Goal: Task Accomplishment & Management: Manage account settings

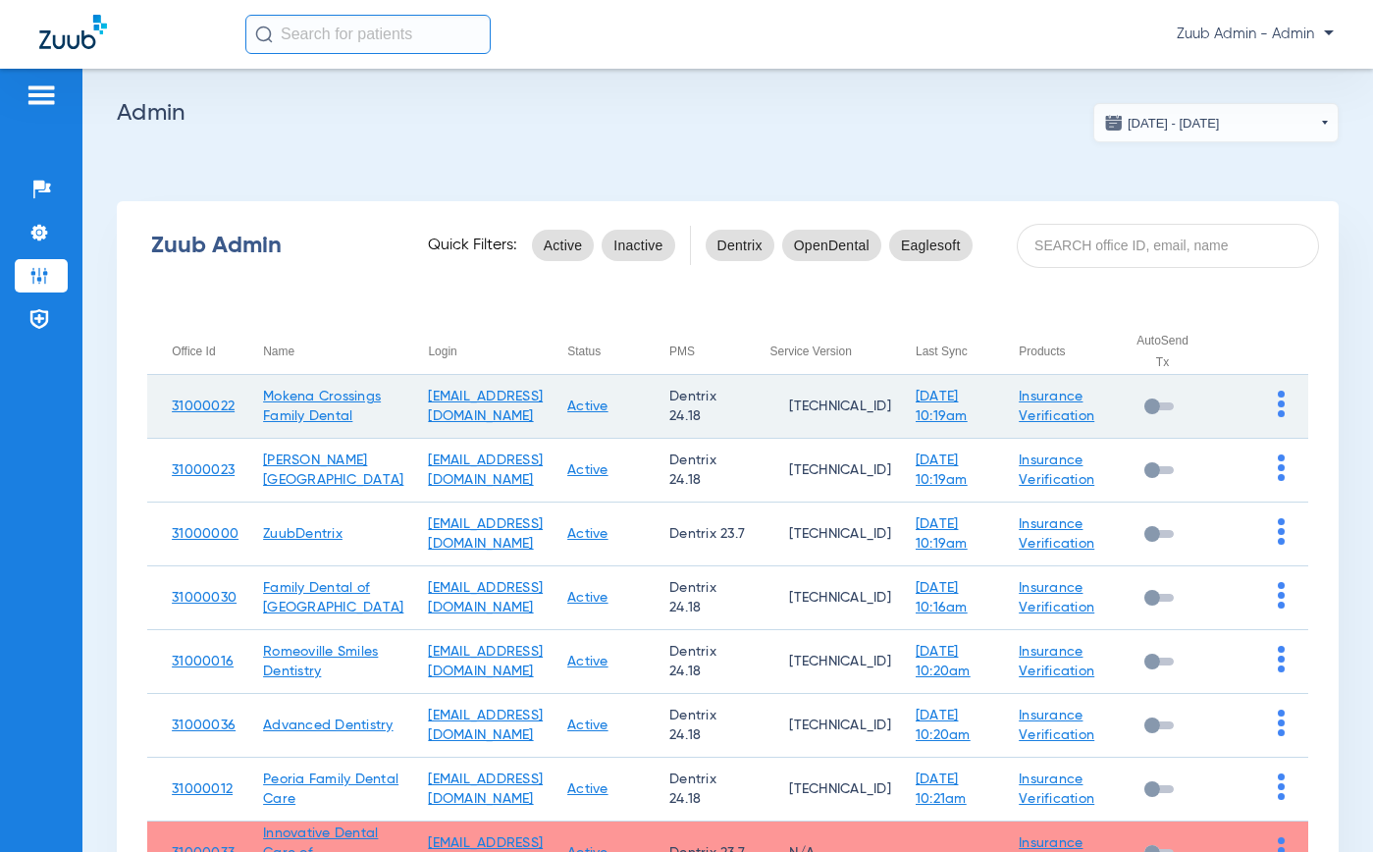
click at [1278, 416] on img at bounding box center [1281, 404] width 7 height 26
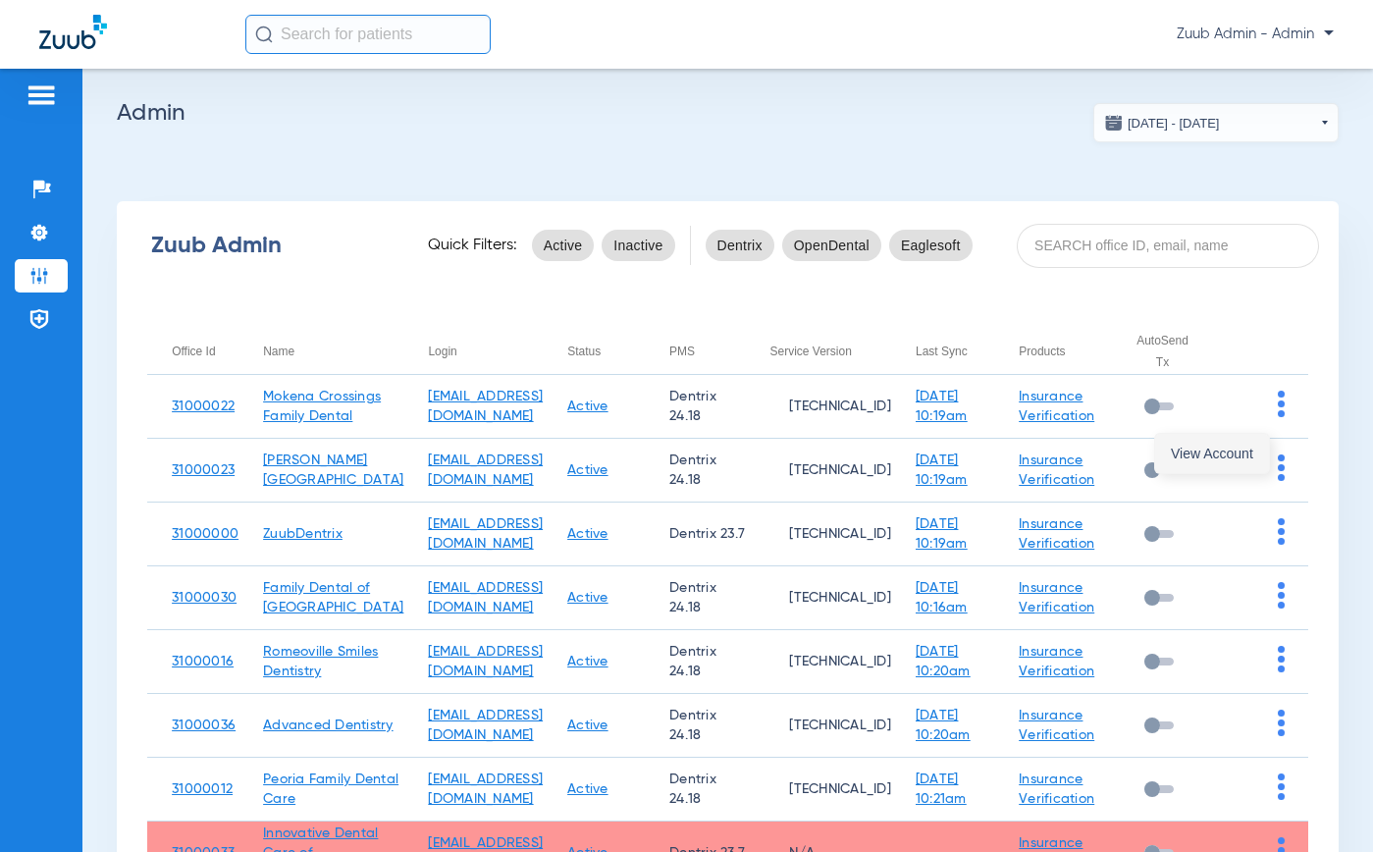
click at [1211, 450] on span "View Account" at bounding box center [1212, 454] width 82 height 14
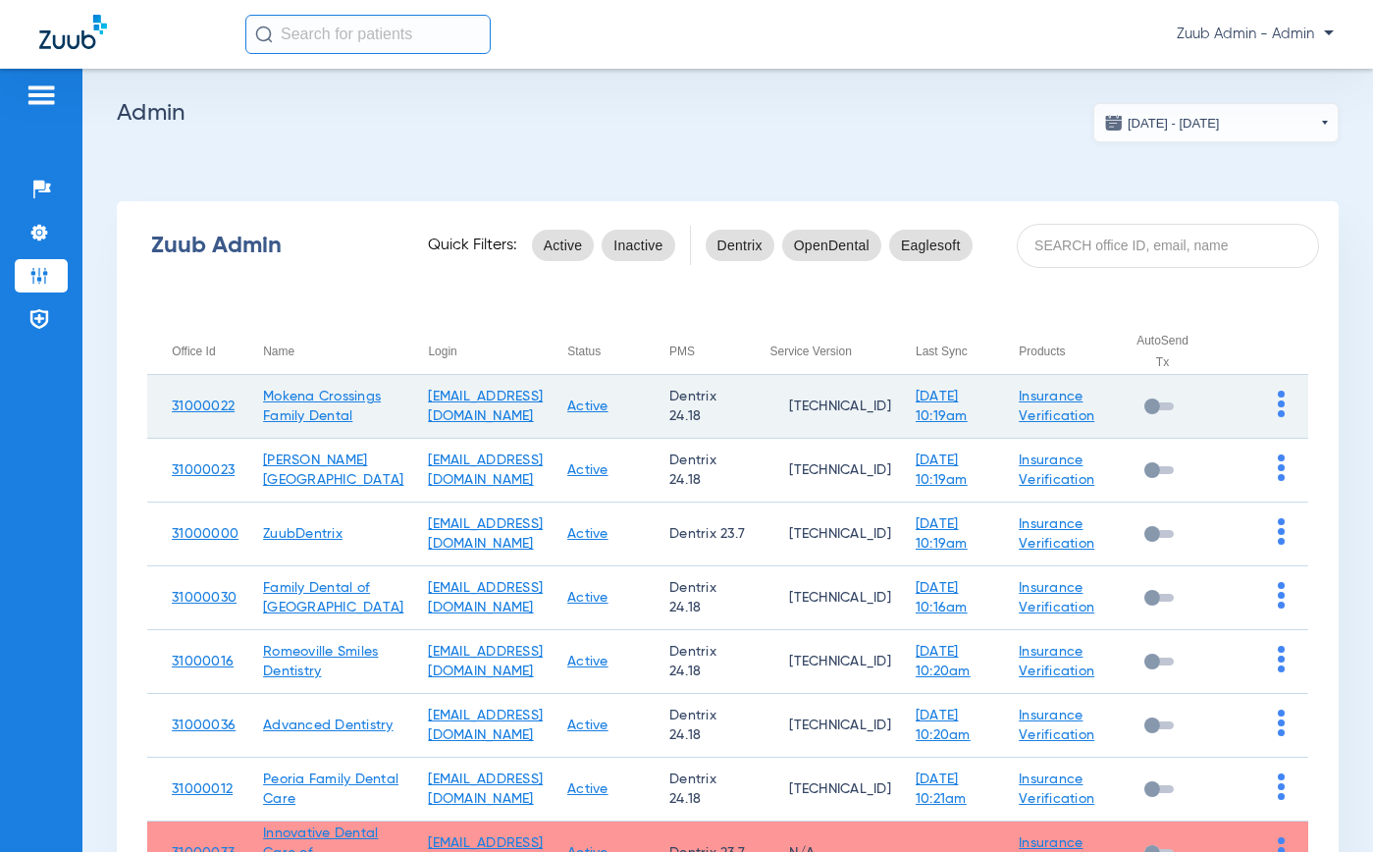
click at [1271, 412] on td at bounding box center [1260, 407] width 95 height 64
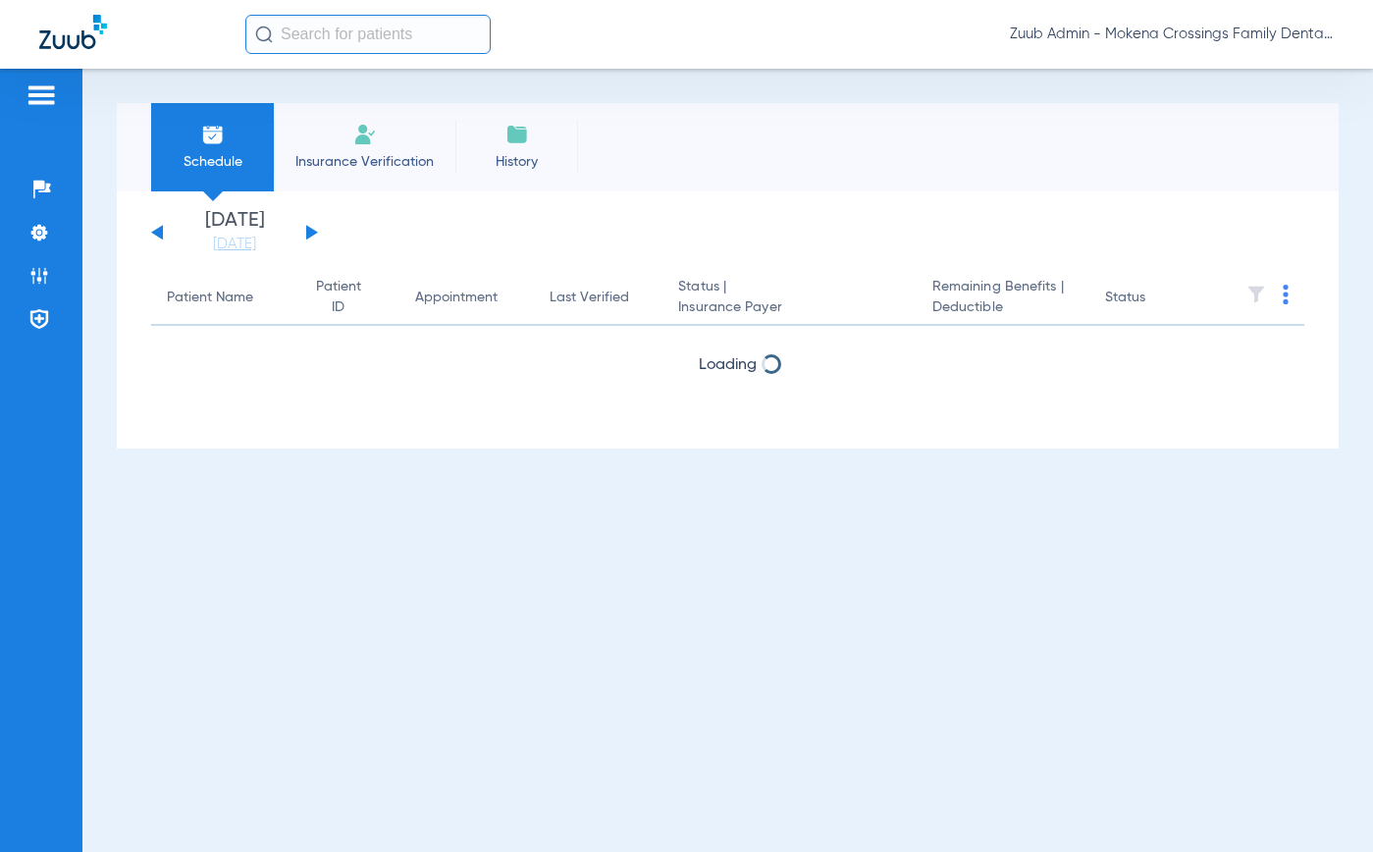
click at [1267, 414] on div "Loading" at bounding box center [727, 415] width 1153 height 20
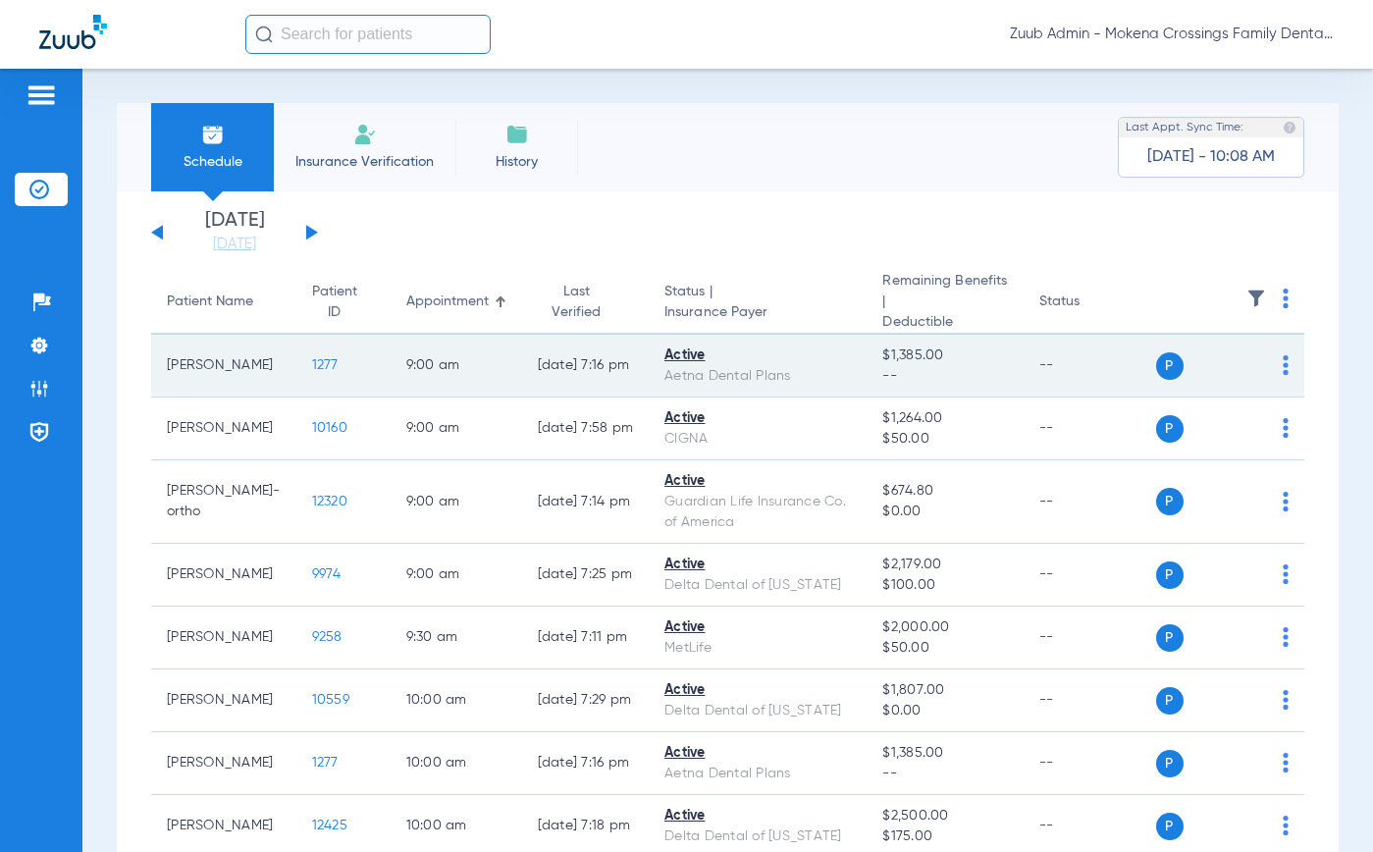
click at [312, 367] on span "1277" at bounding box center [325, 365] width 26 height 14
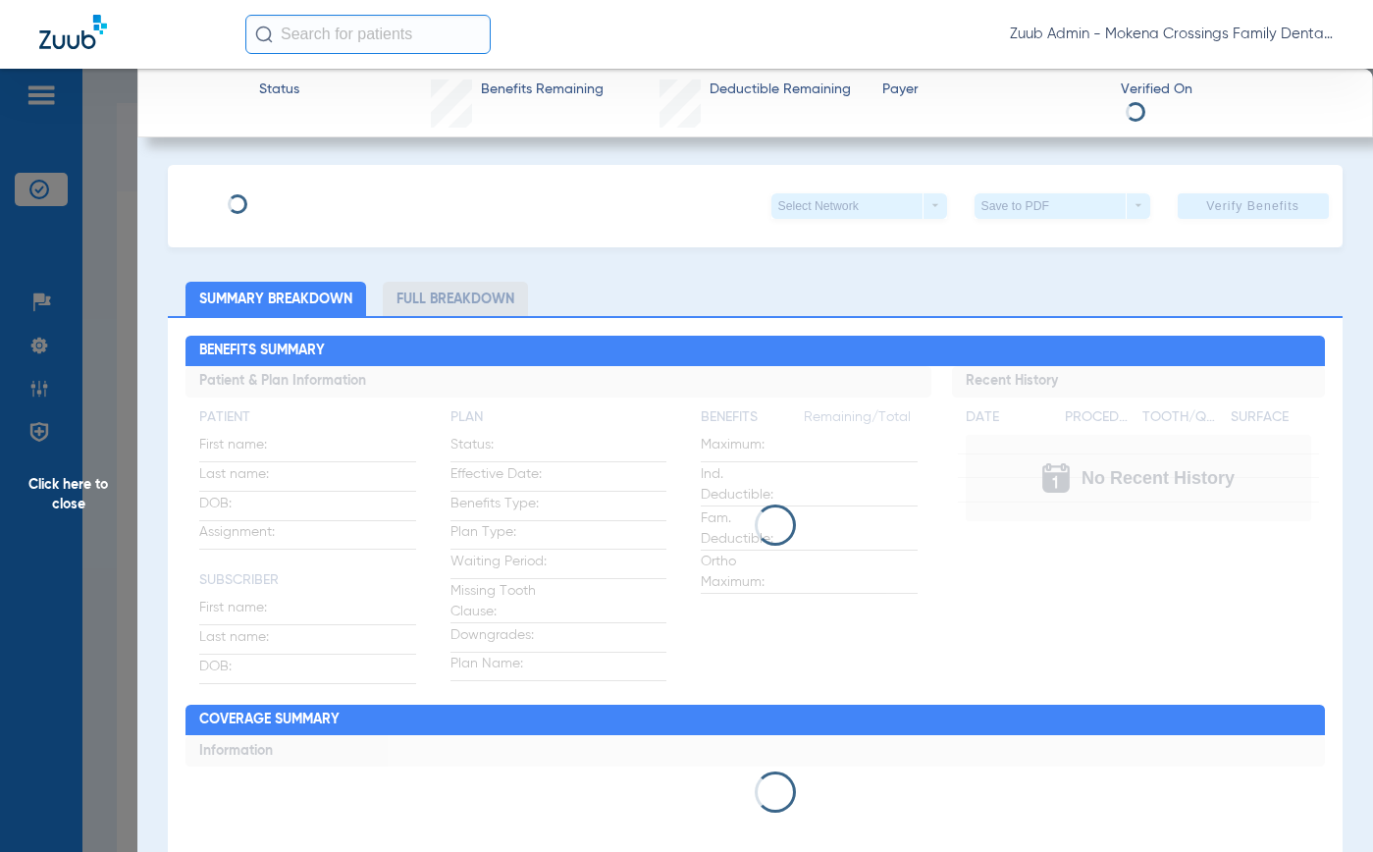
type input "[PERSON_NAME]"
type input "[DATE]"
type input "101366848300"
type input "000003IL"
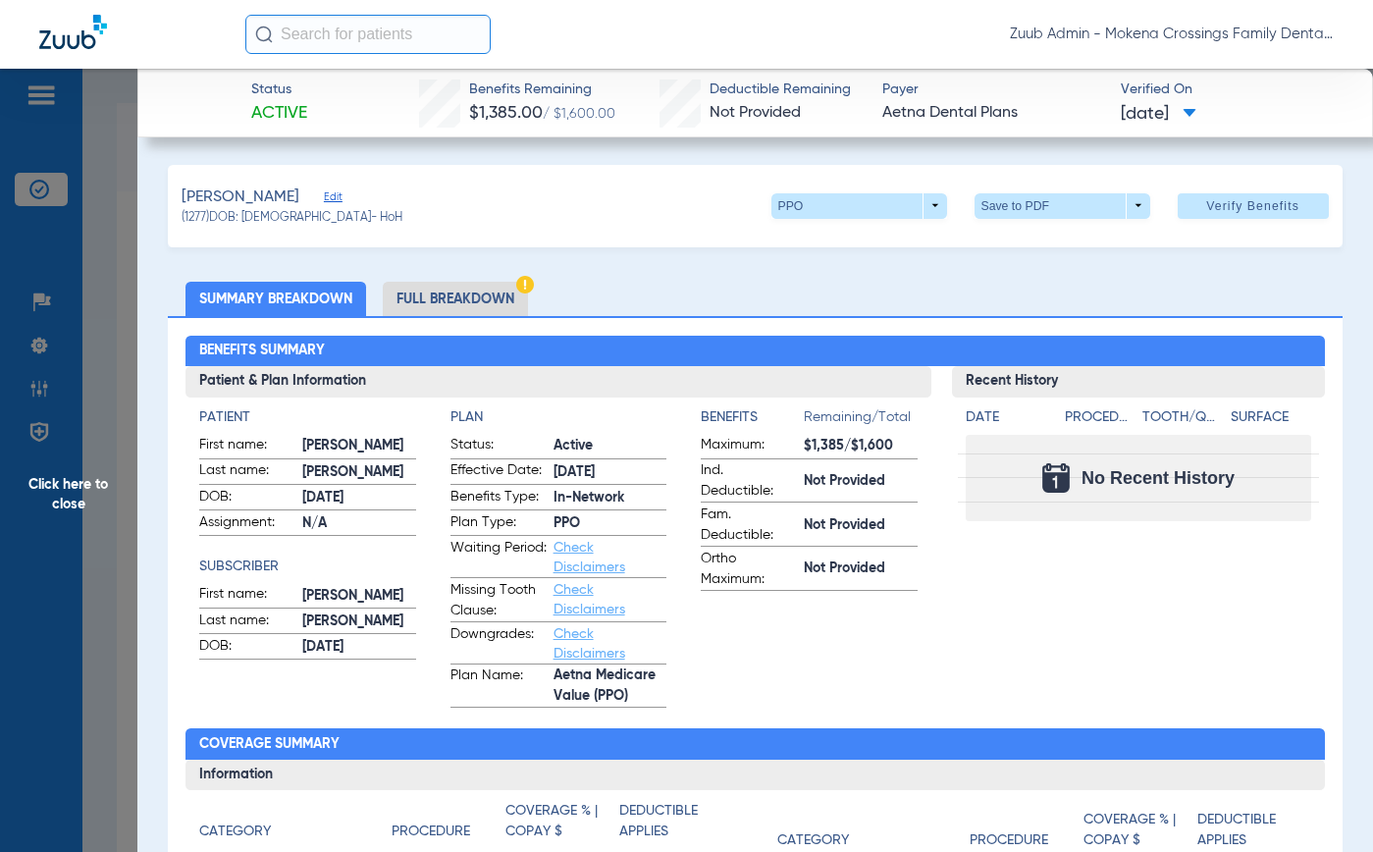
click at [330, 195] on span "Edit" at bounding box center [333, 199] width 18 height 19
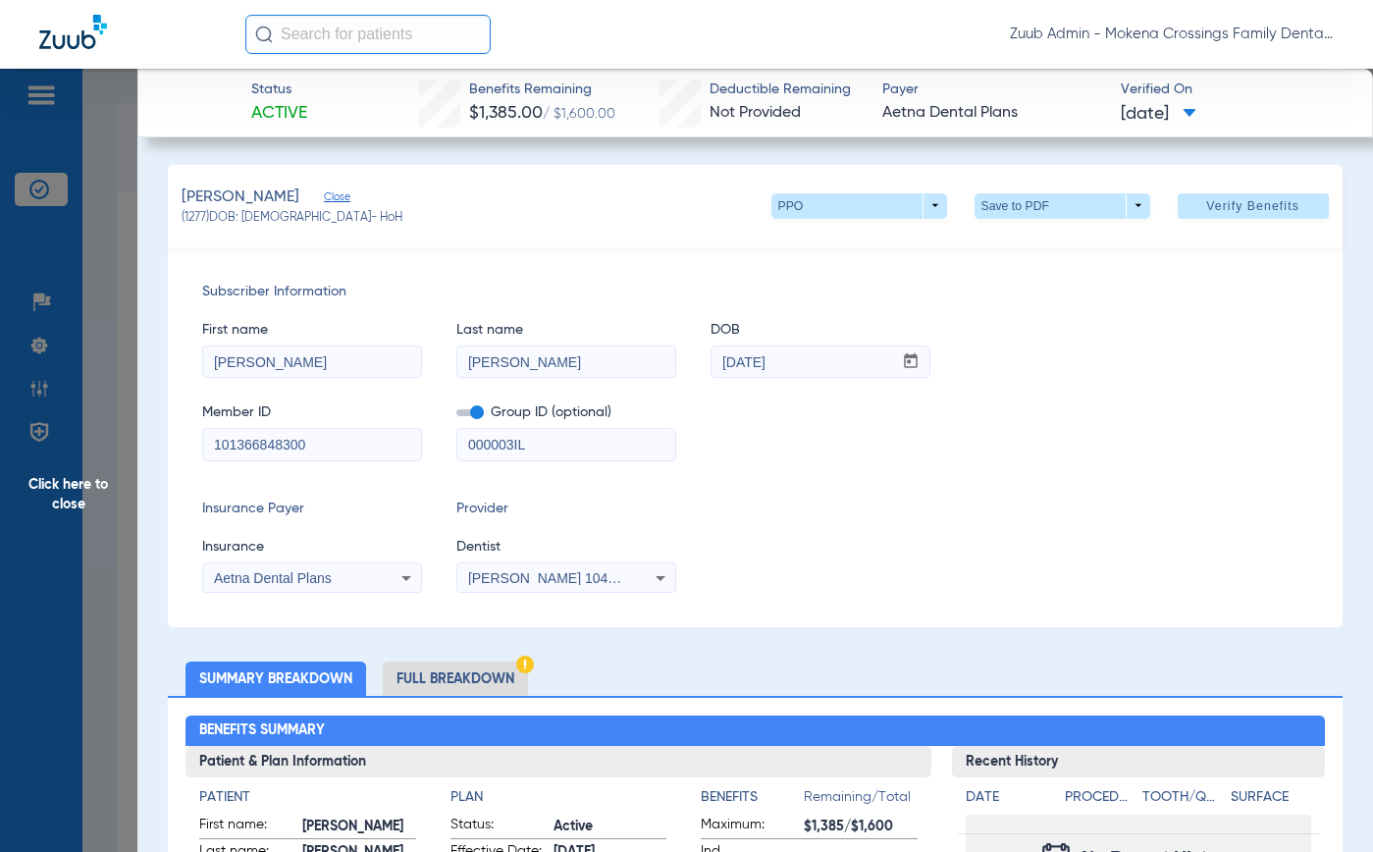
click at [354, 582] on div "Aetna Dental Plans" at bounding box center [293, 578] width 158 height 14
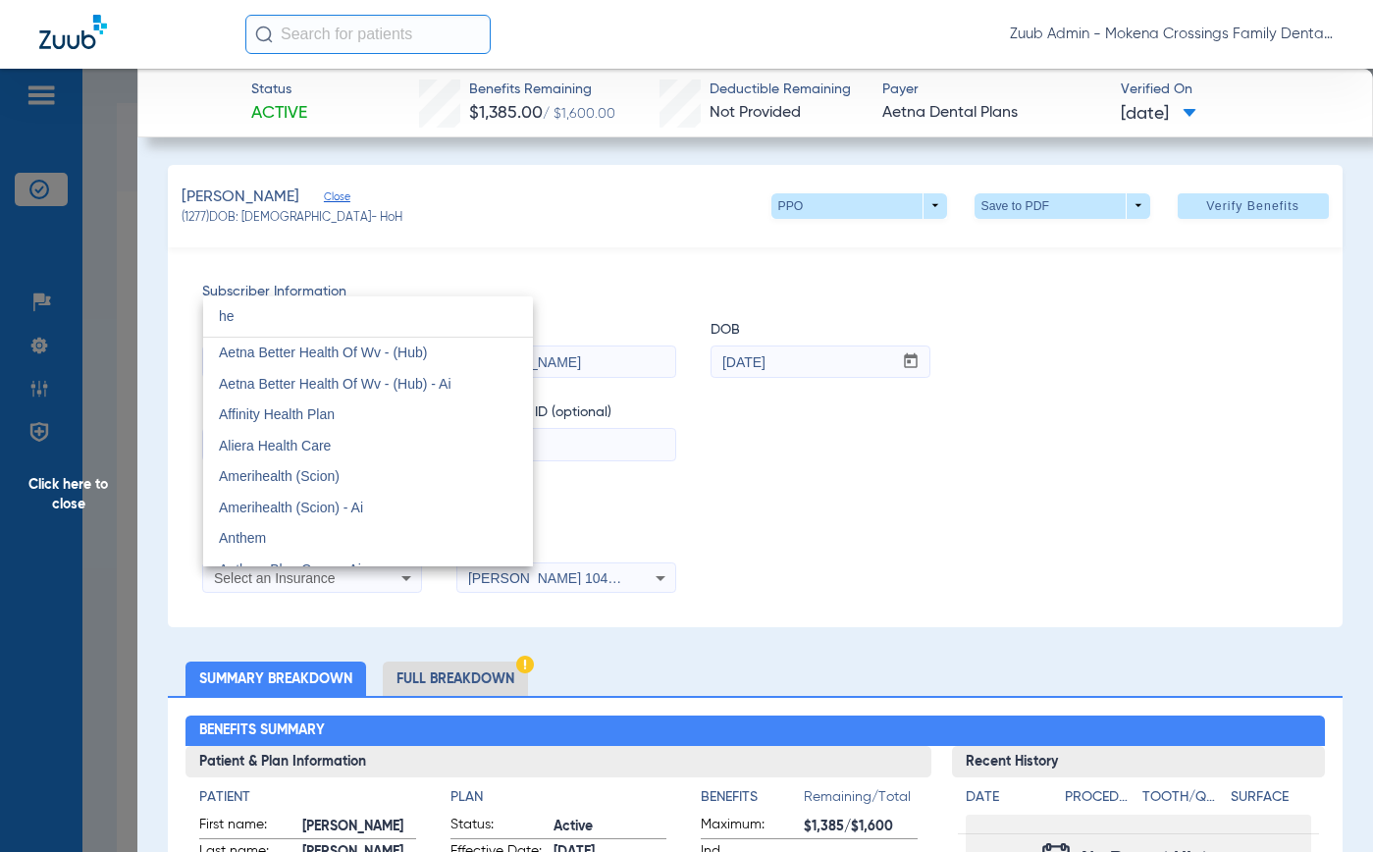
type input "h"
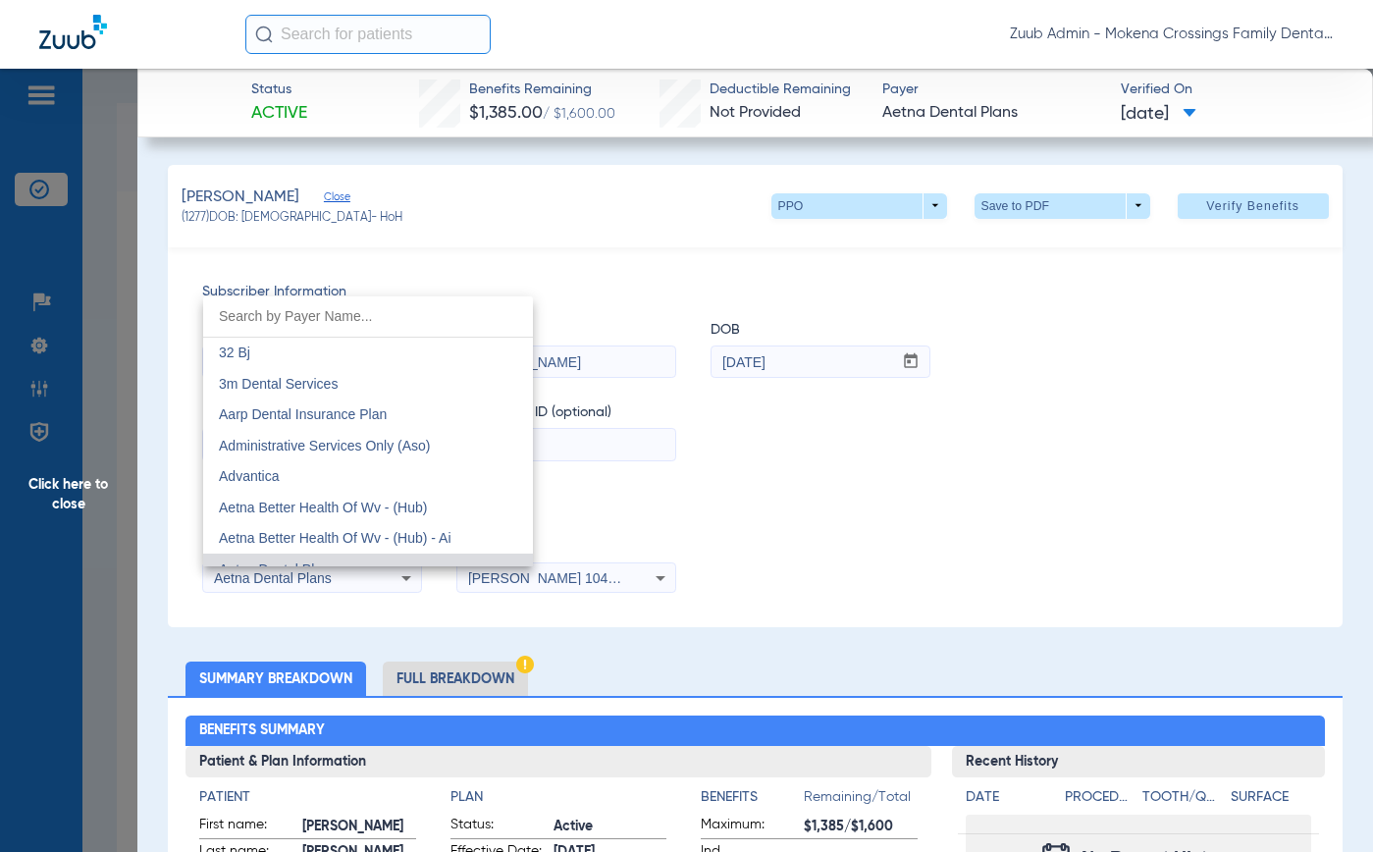
click at [977, 546] on div at bounding box center [686, 426] width 1373 height 852
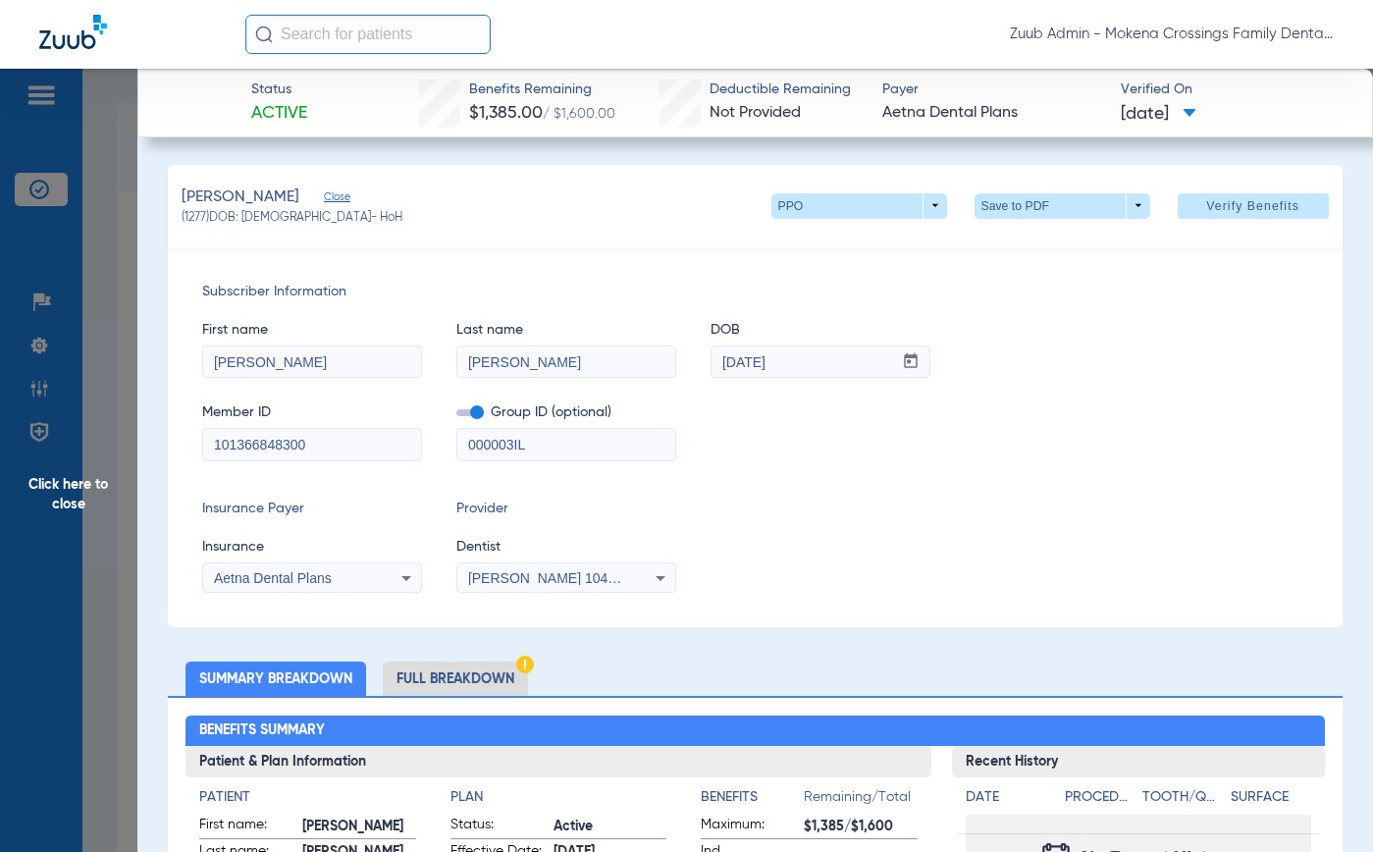
click at [733, 545] on div "Insurance Payer Insurance Aetna Dental Plans Provider Dentist [PERSON_NAME] 104…" at bounding box center [754, 546] width 1105 height 94
click at [338, 586] on div "Aetna Dental Plans" at bounding box center [312, 578] width 218 height 24
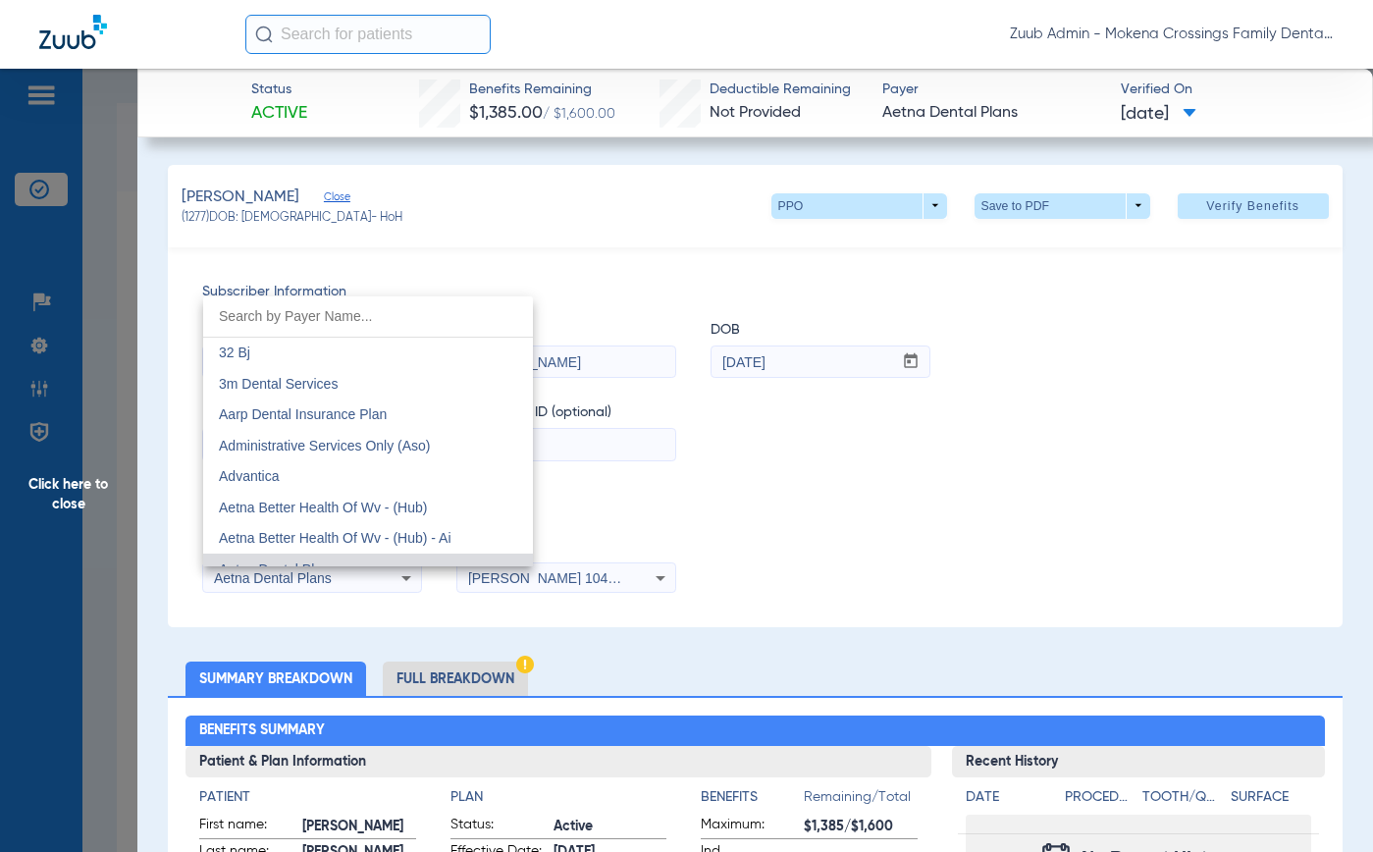
scroll to position [20, 0]
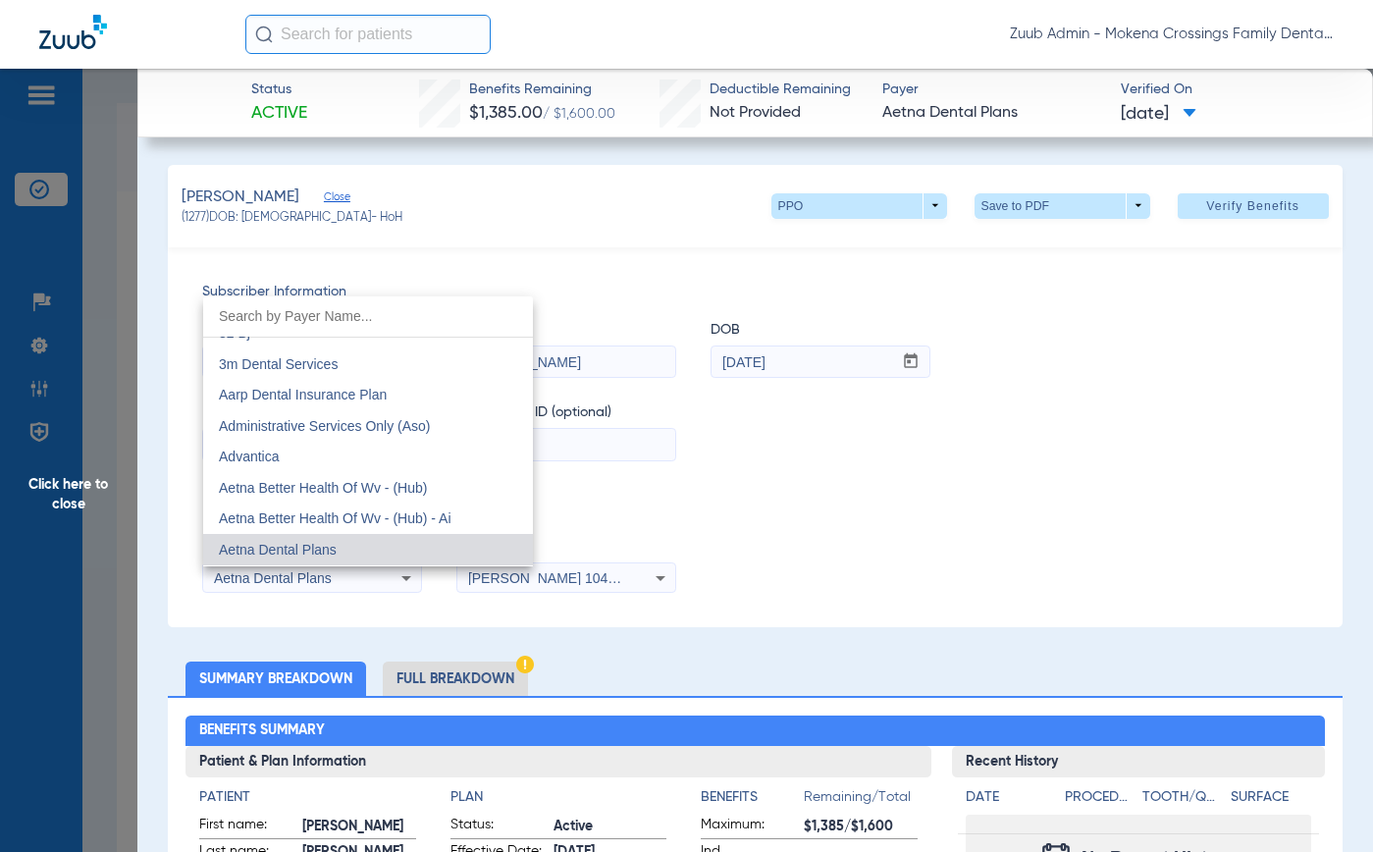
type input "d"
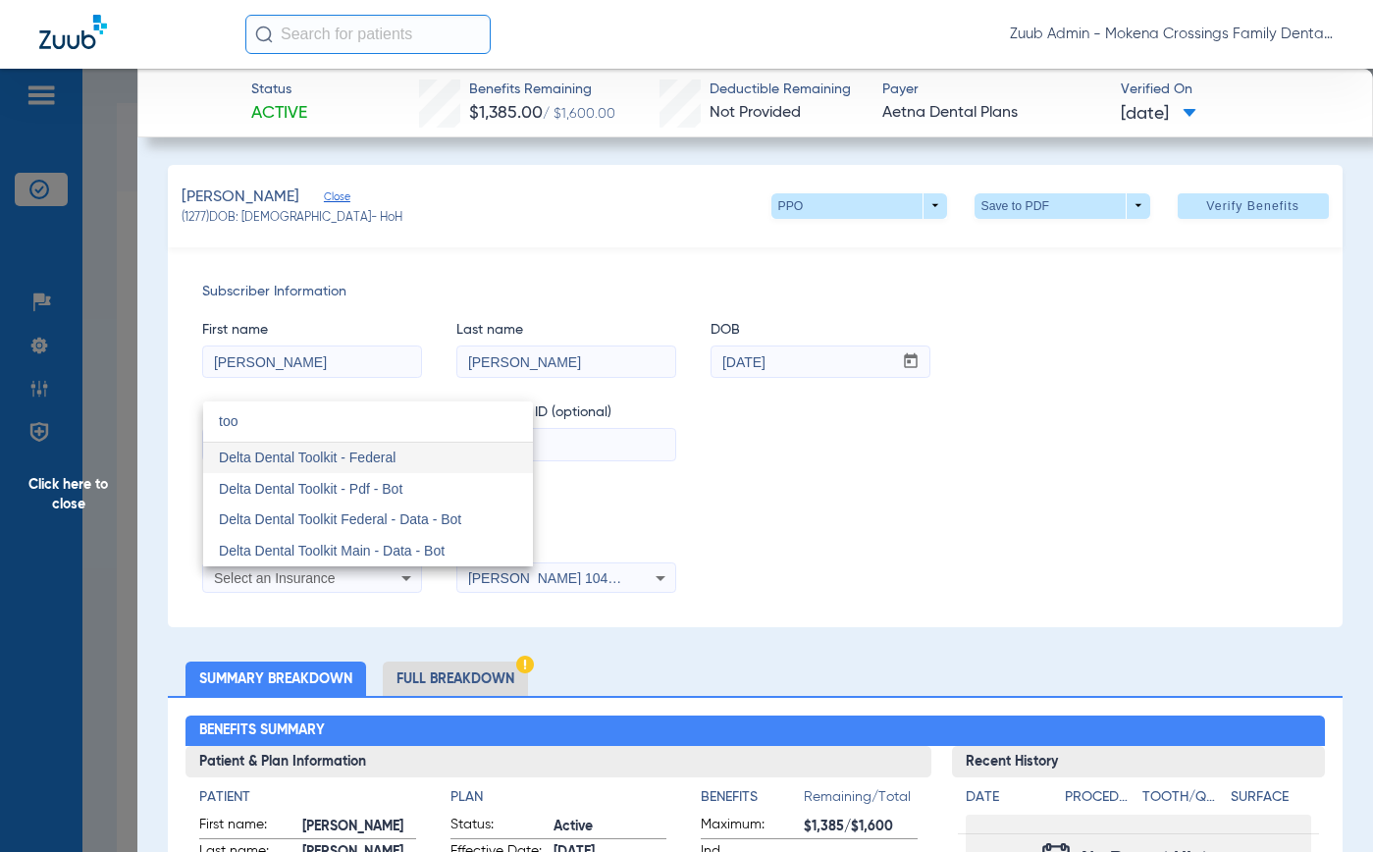
scroll to position [0, 0]
type input "toolkit"
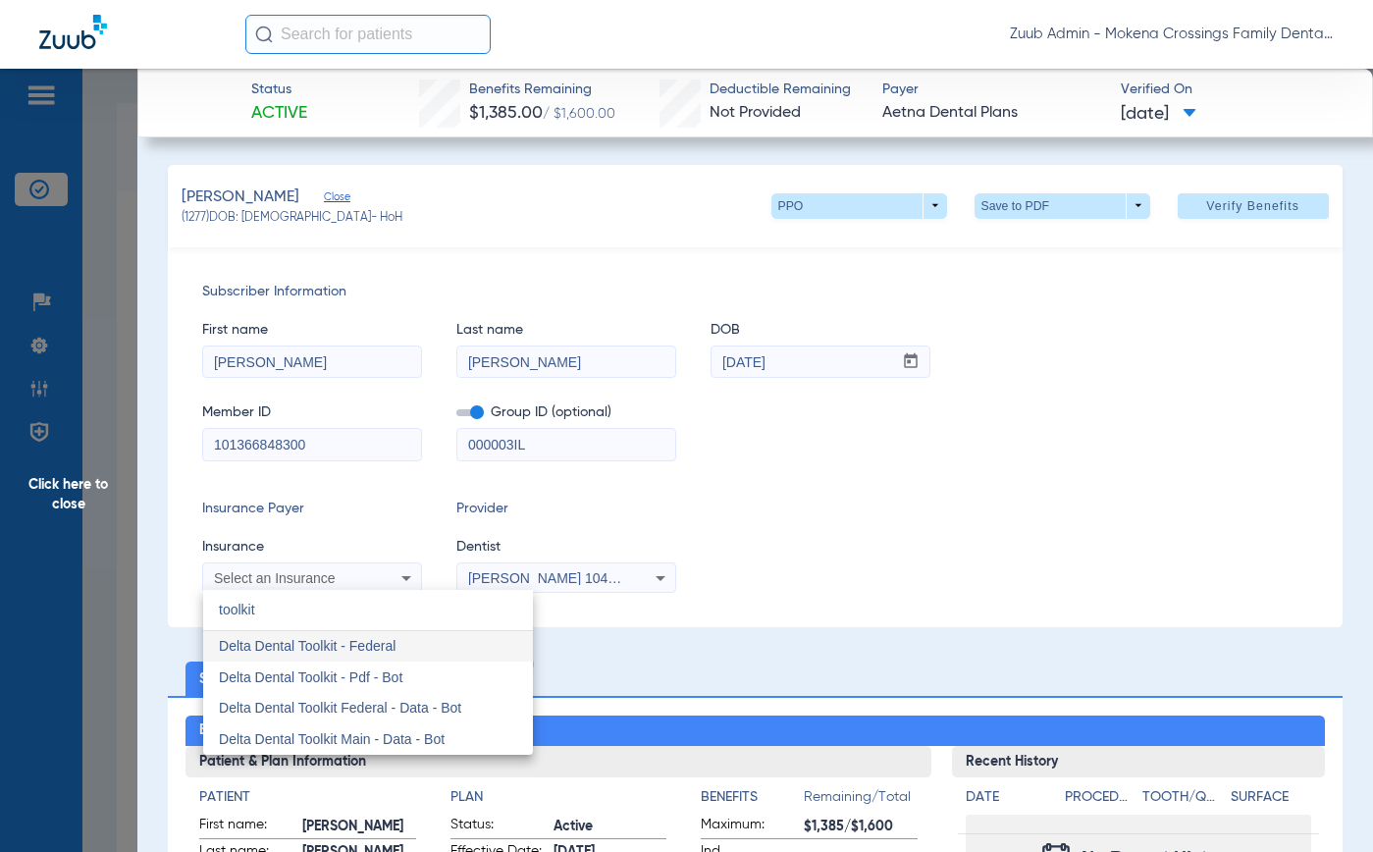
click at [35, 439] on div at bounding box center [686, 426] width 1373 height 852
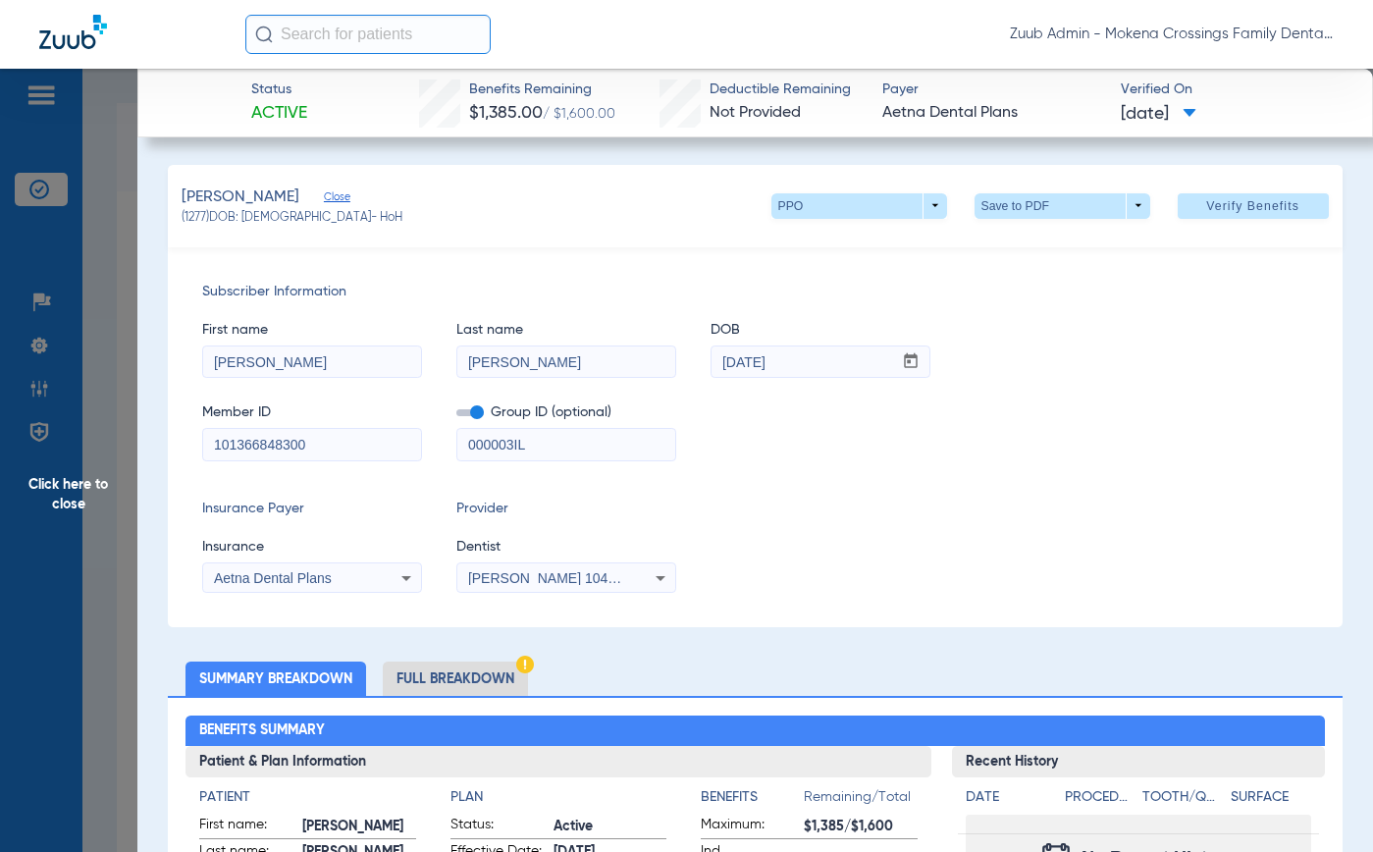
click at [54, 483] on span "Click here to close" at bounding box center [68, 495] width 137 height 852
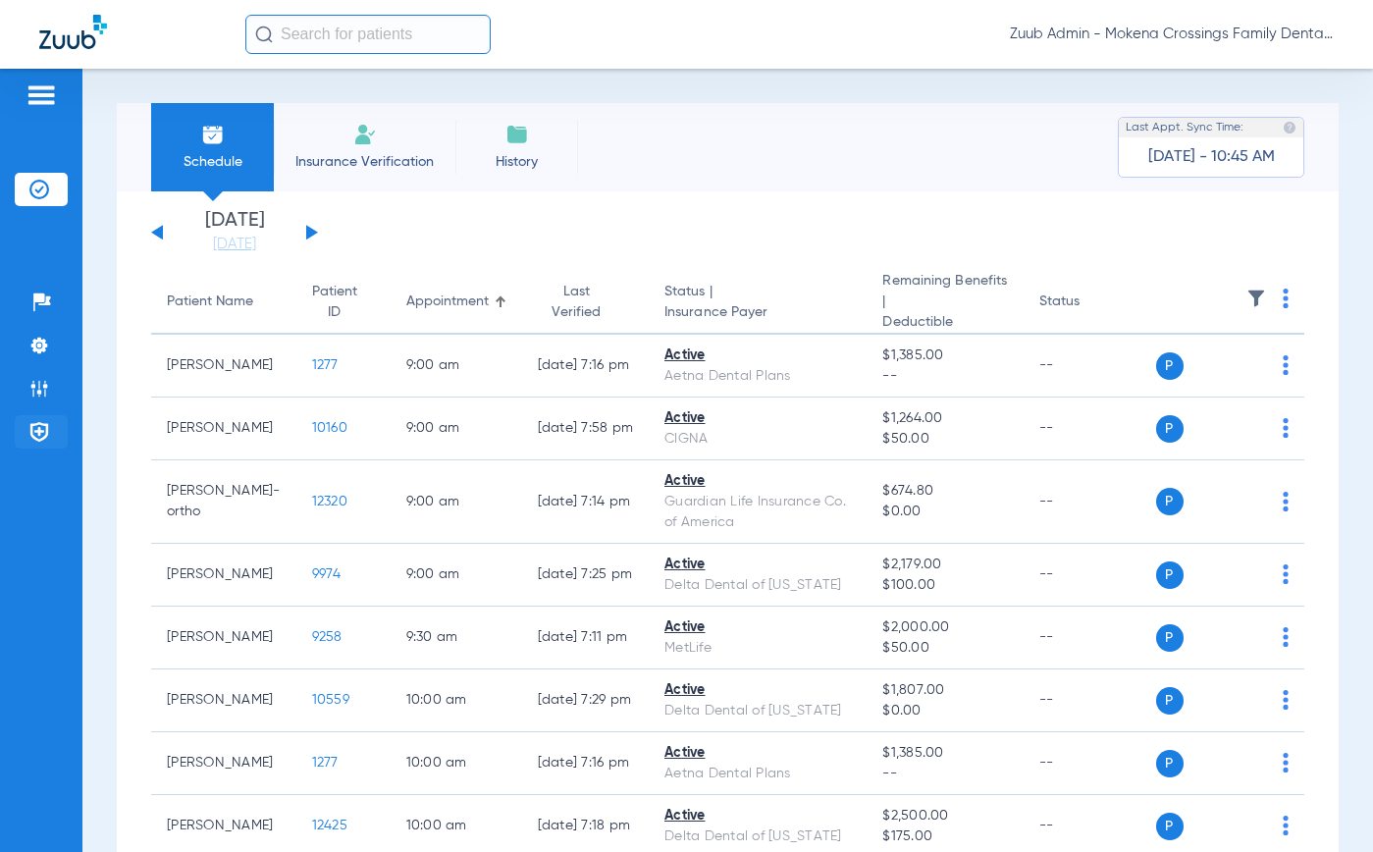
click at [39, 441] on img at bounding box center [39, 432] width 20 height 20
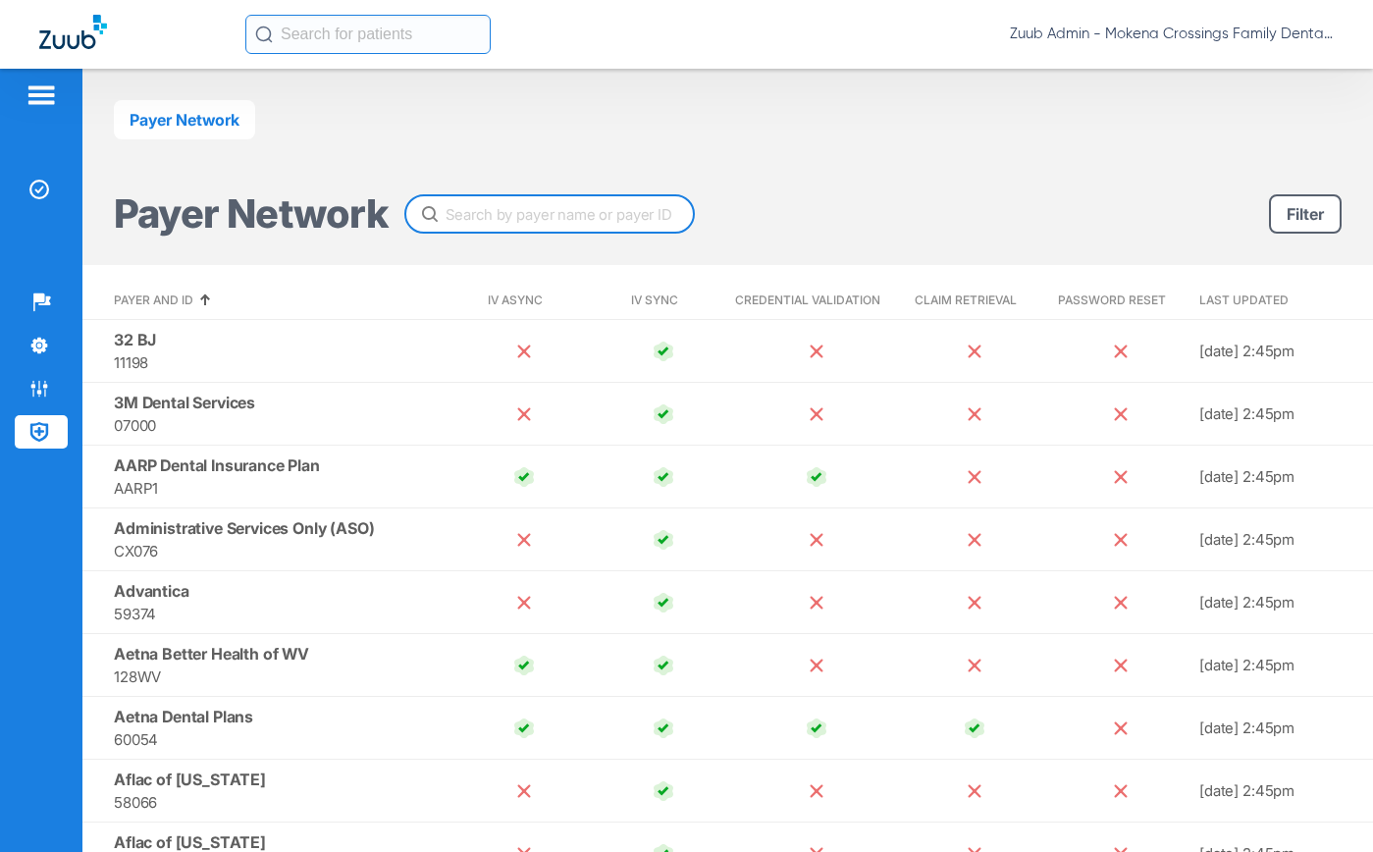
click at [494, 209] on input "text" at bounding box center [549, 213] width 291 height 39
type input "toolkit"
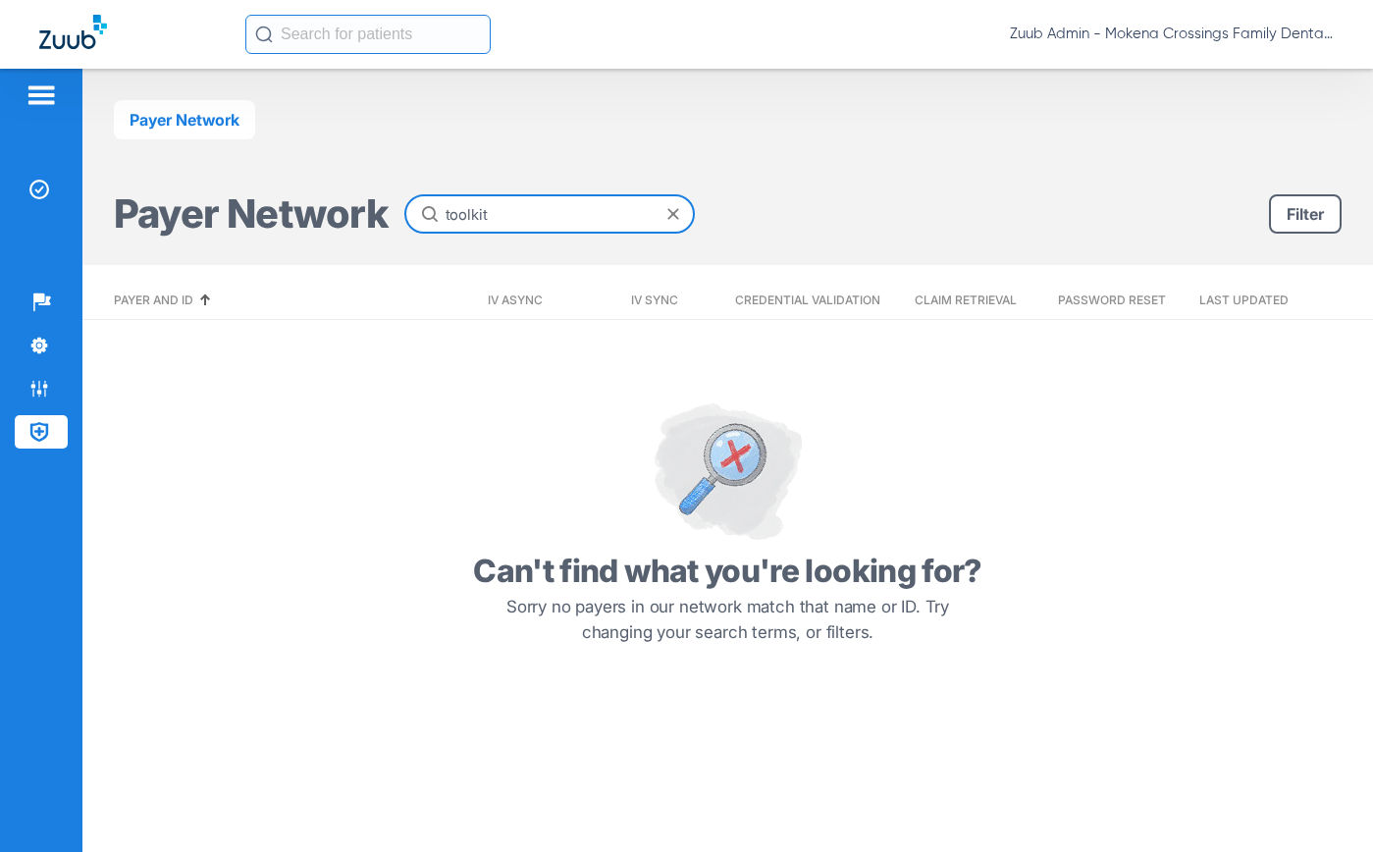
drag, startPoint x: 503, startPoint y: 225, endPoint x: 364, endPoint y: 214, distance: 139.8
click at [364, 214] on div "Payer Network toolkit" at bounding box center [404, 213] width 581 height 39
type input "t"
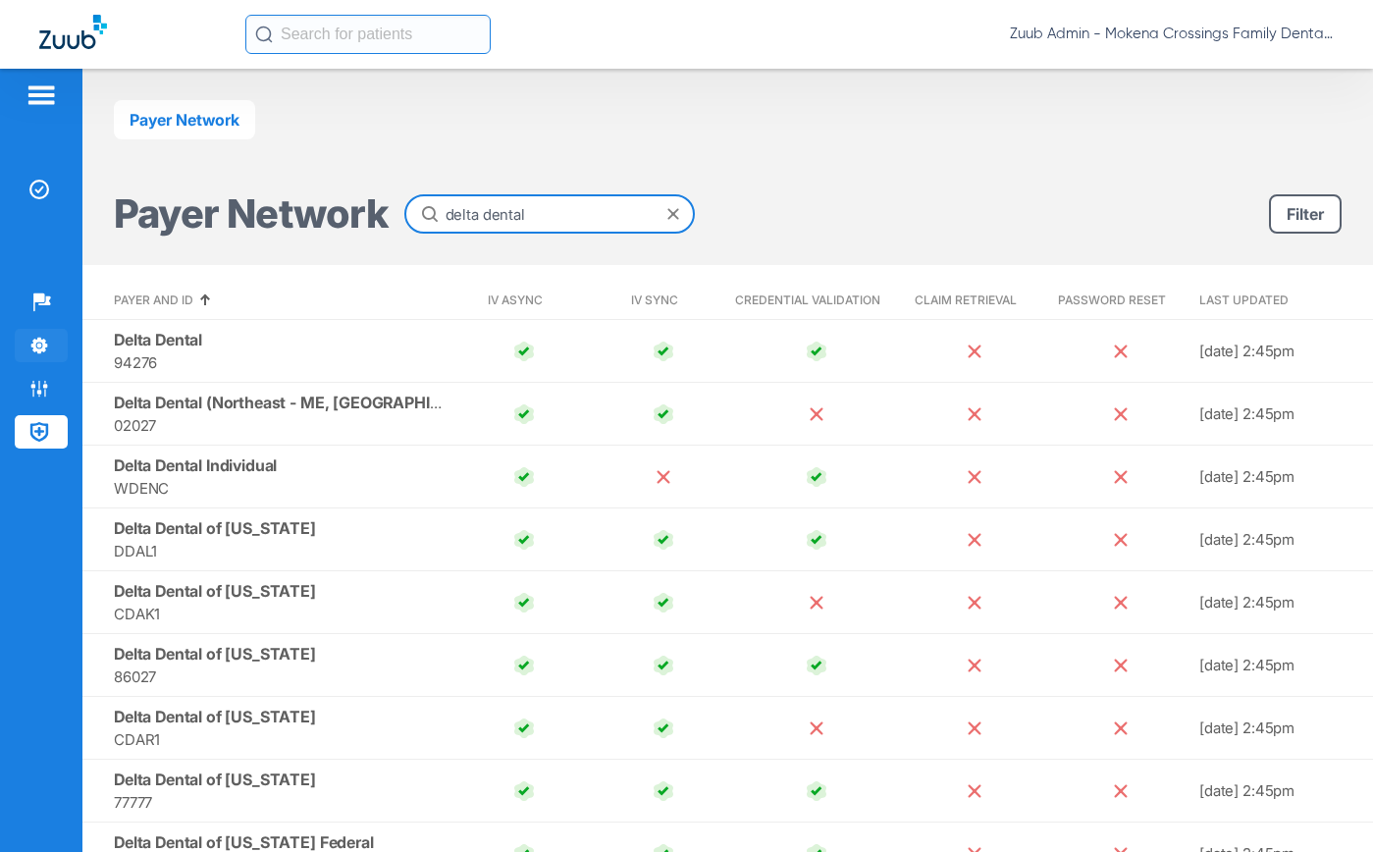
type input "delta dental"
click at [39, 358] on li "Settings" at bounding box center [41, 345] width 53 height 33
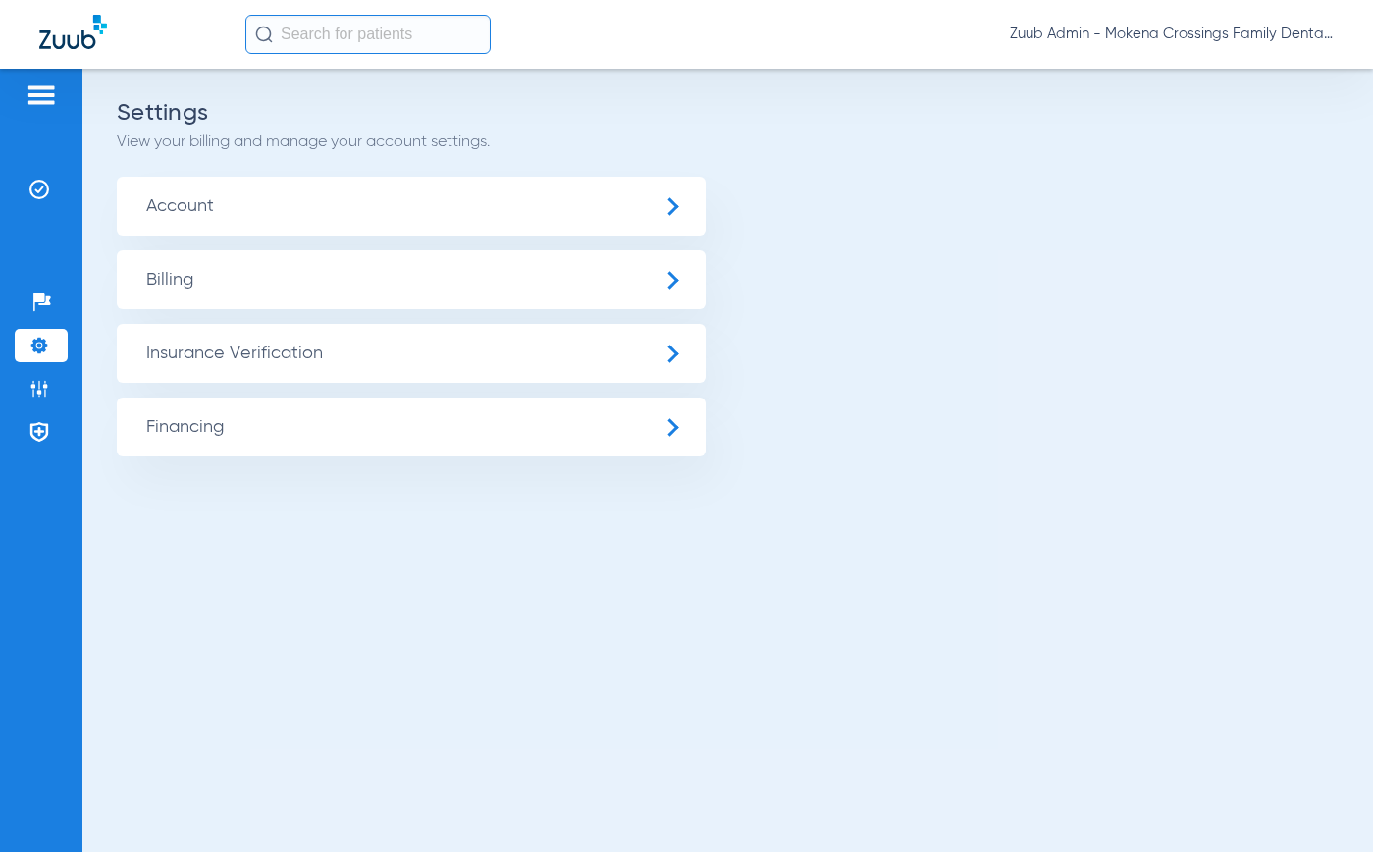
click at [195, 359] on span "Insurance Verification" at bounding box center [411, 353] width 589 height 59
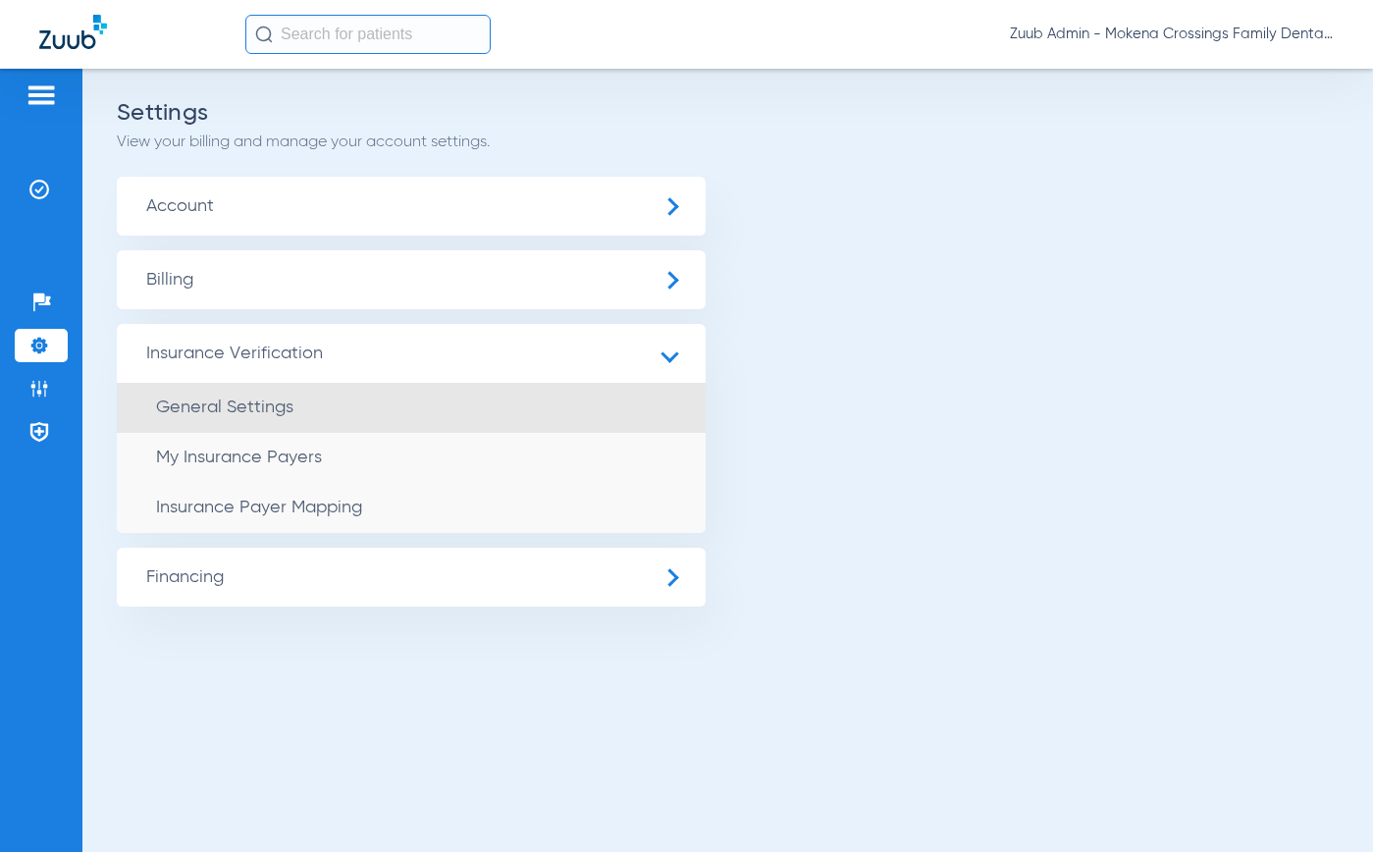
click at [227, 403] on span "General Settings" at bounding box center [224, 407] width 137 height 18
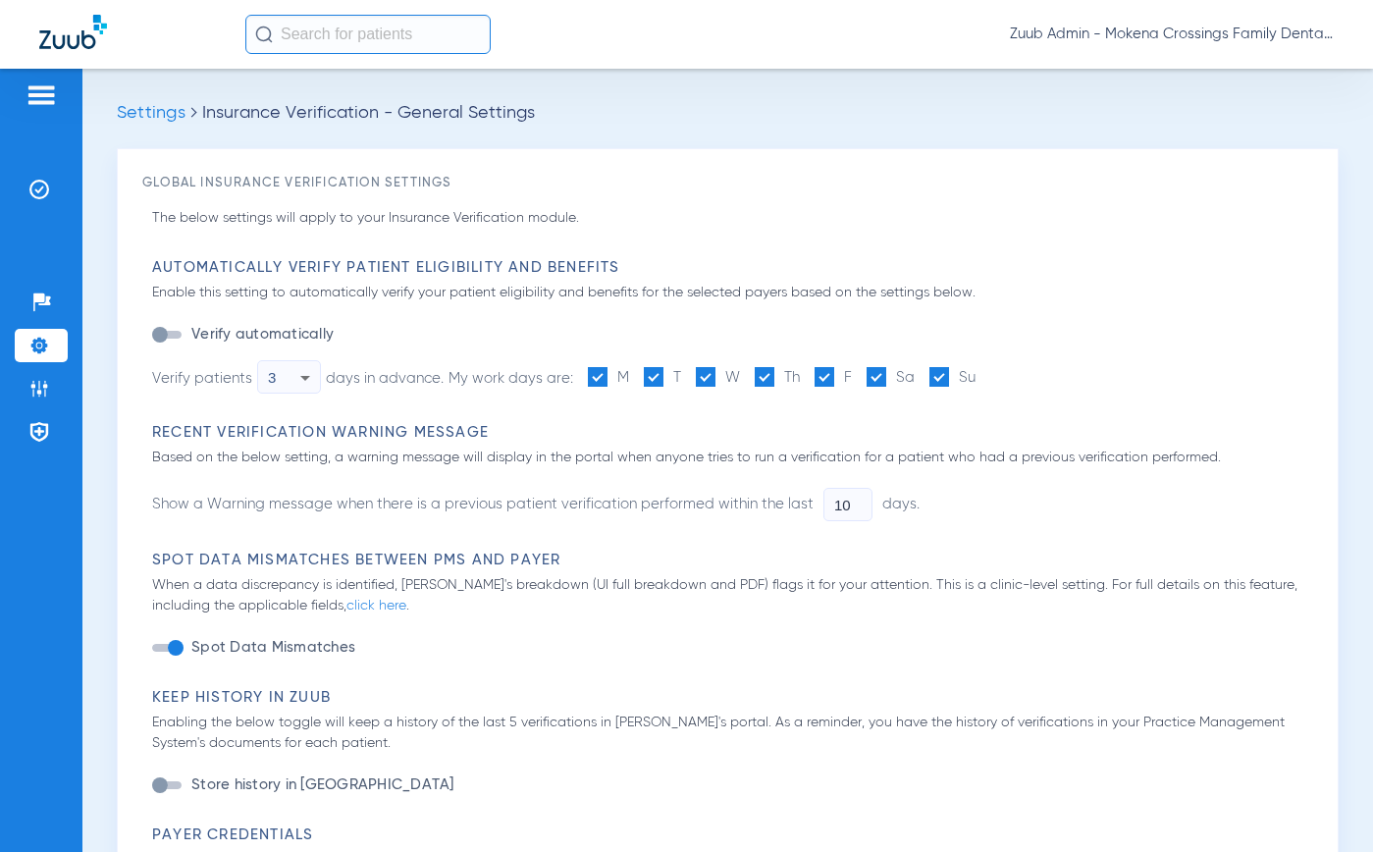
type input "1"
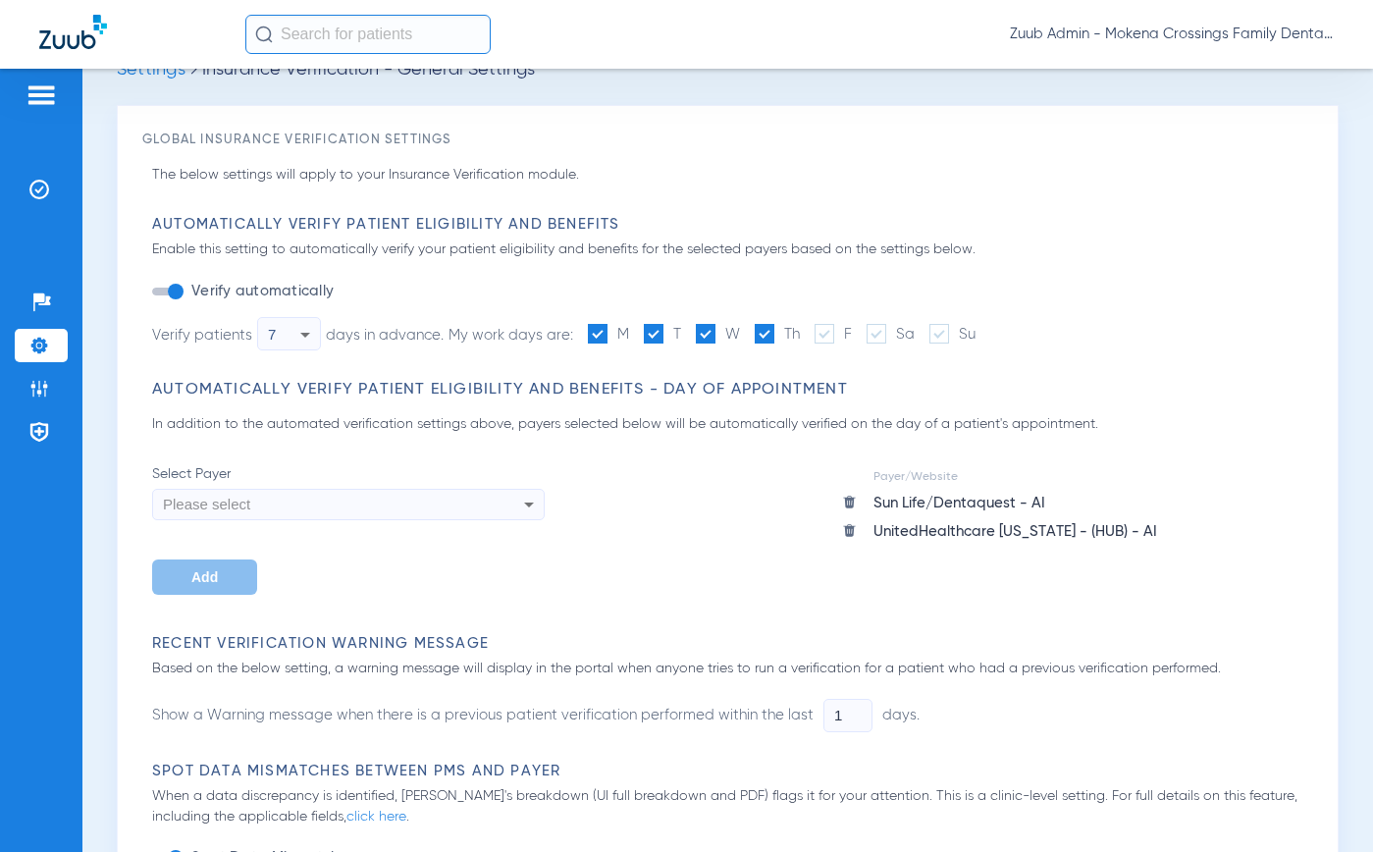
scroll to position [19, 0]
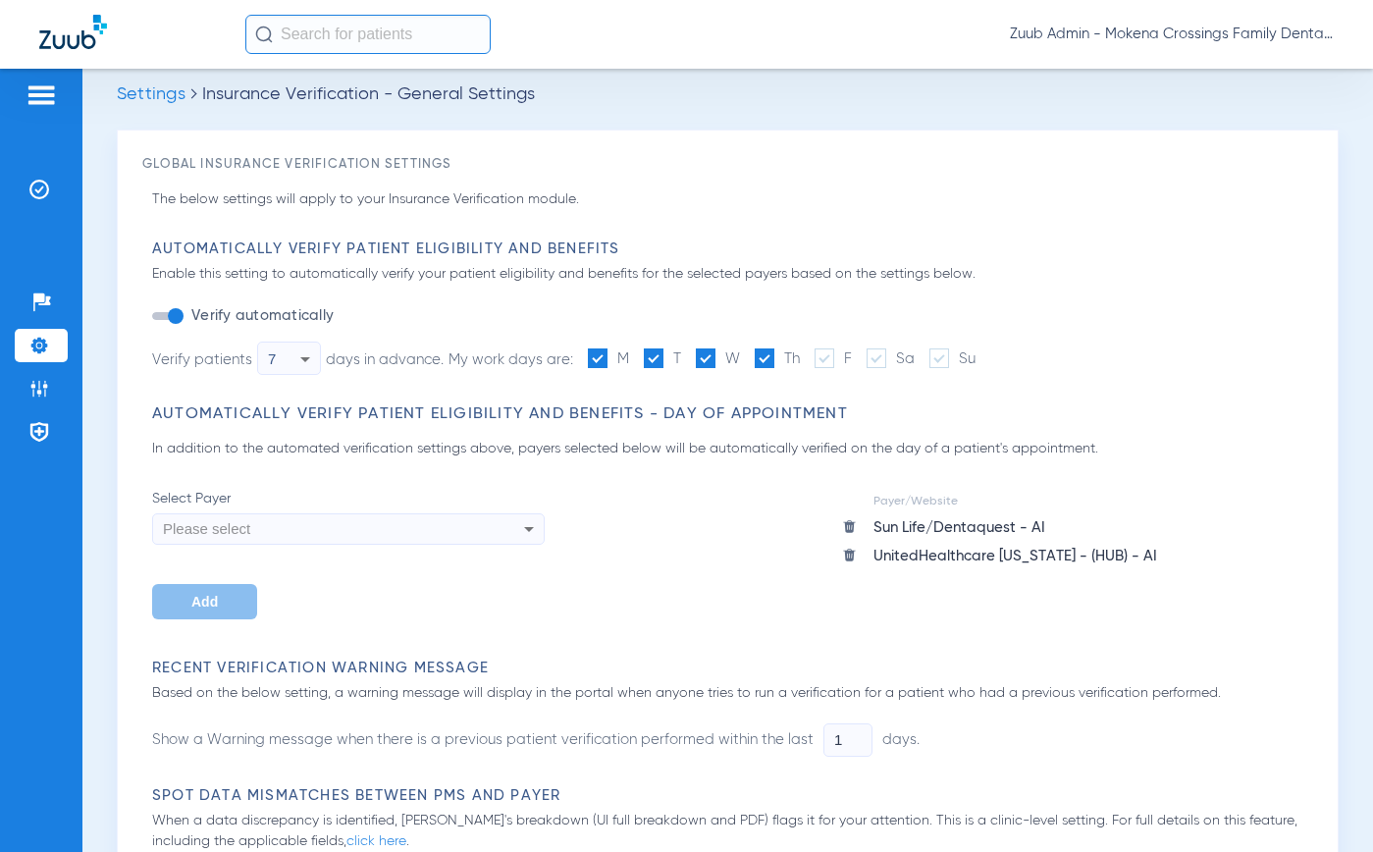
click at [43, 343] on img at bounding box center [39, 346] width 20 height 20
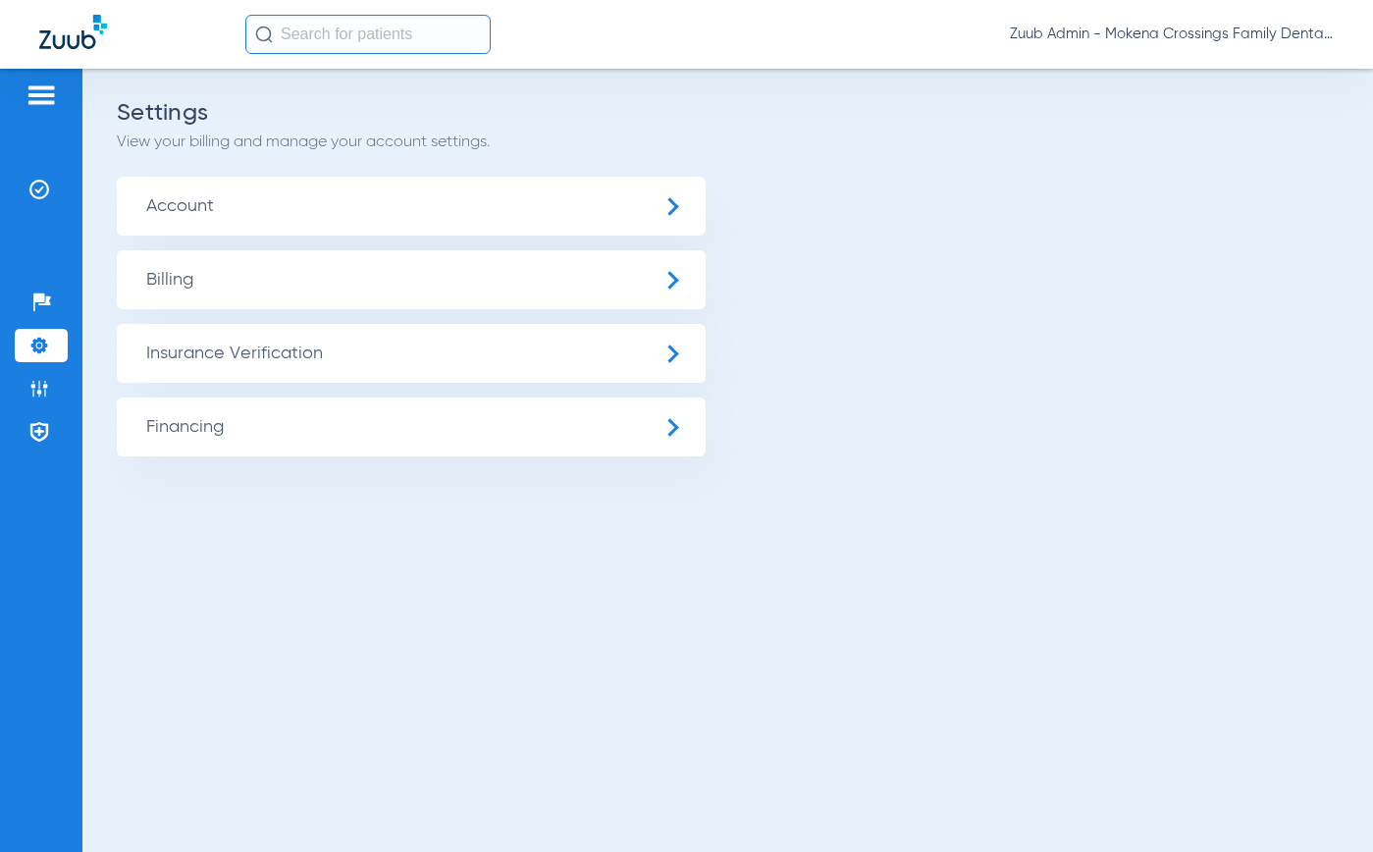
click at [221, 348] on span "Insurance Verification" at bounding box center [411, 353] width 589 height 59
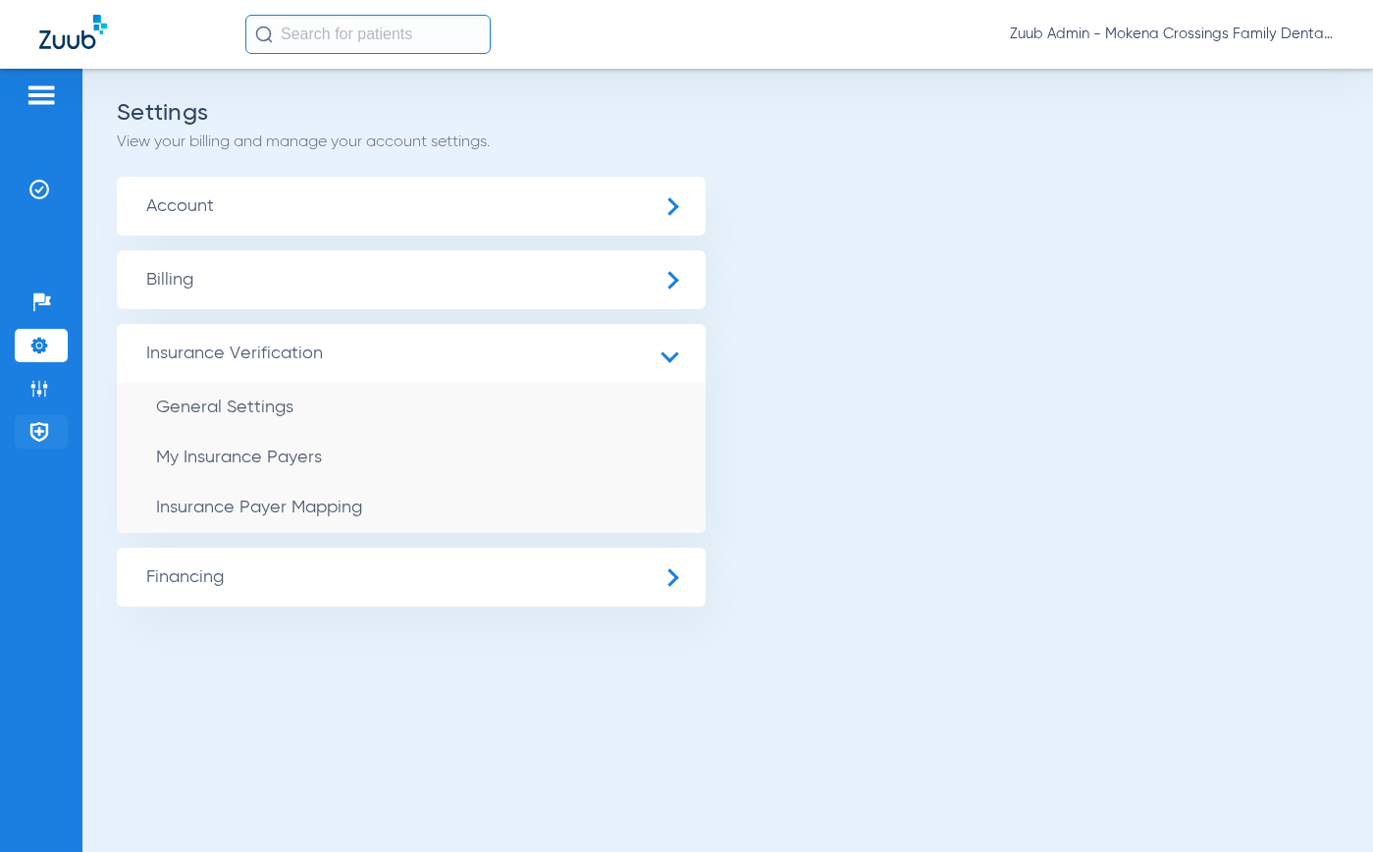
click at [38, 426] on img at bounding box center [39, 432] width 20 height 20
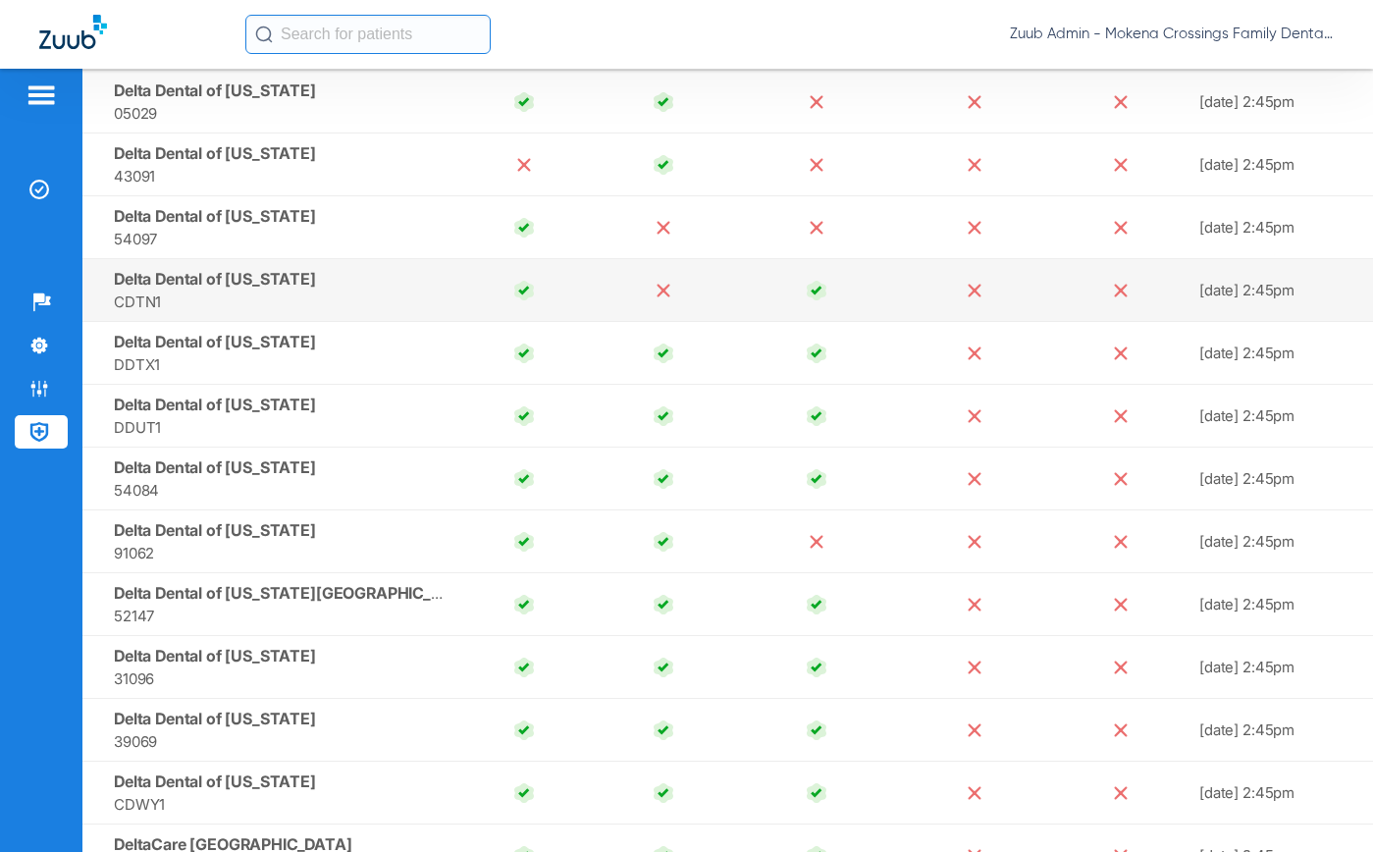
scroll to position [7670, 0]
